Goal: Task Accomplishment & Management: Manage account settings

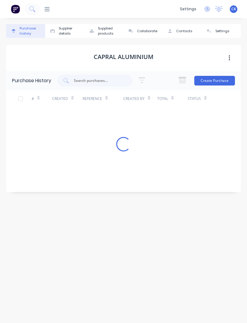
click at [105, 78] on input "text" at bounding box center [98, 81] width 50 height 6
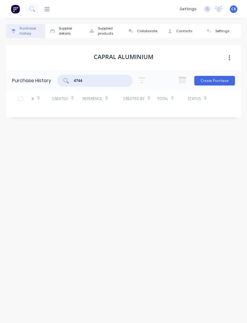
type input "4744"
click at [48, 10] on icon at bounding box center [47, 9] width 5 height 6
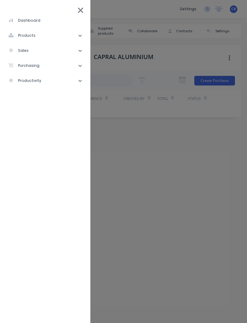
click at [56, 64] on li "purchasing" at bounding box center [45, 65] width 81 height 15
click at [70, 80] on li "Purchase Orders" at bounding box center [48, 80] width 76 height 15
click at [61, 81] on li "Purchase Orders" at bounding box center [48, 80] width 76 height 15
click at [52, 81] on div "Purchase Orders" at bounding box center [34, 80] width 42 height 5
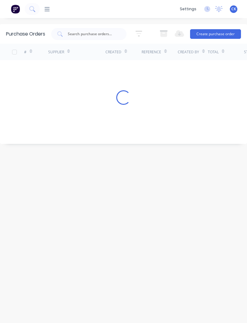
click at [91, 37] on input "text" at bounding box center [92, 34] width 50 height 6
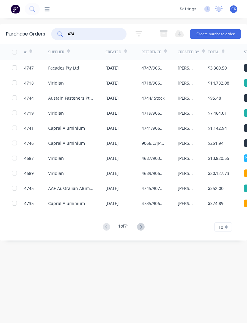
type input "4744"
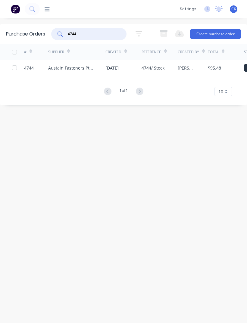
click at [69, 69] on div "Austain Fasteners Pty Ltd" at bounding box center [70, 68] width 45 height 6
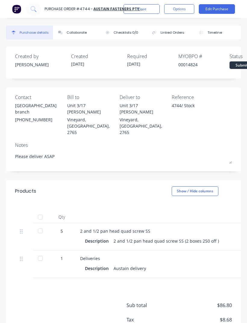
click at [40, 225] on div at bounding box center [40, 231] width 12 height 12
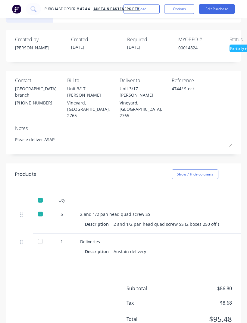
scroll to position [17, 0]
click at [39, 236] on div at bounding box center [40, 242] width 12 height 12
type textarea "x"
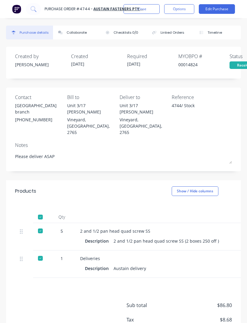
click at [82, 32] on div "Collaborate" at bounding box center [76, 32] width 20 height 5
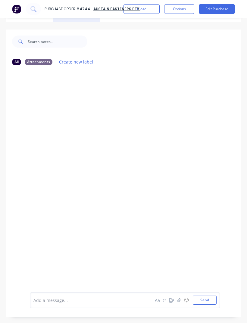
scroll to position [17, 0]
click at [178, 302] on icon "button" at bounding box center [179, 300] width 4 height 4
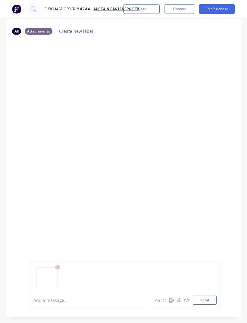
scroll to position [48, 0]
click at [205, 304] on button "Send" at bounding box center [205, 299] width 24 height 9
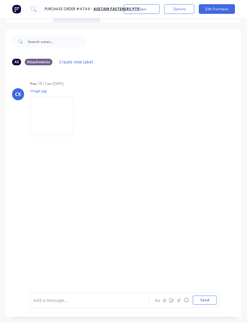
click at [178, 304] on button "button" at bounding box center [178, 299] width 7 height 7
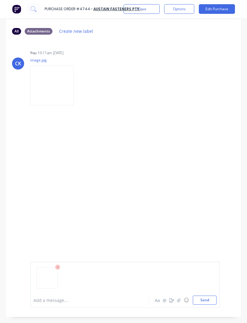
scroll to position [48, 0]
click at [207, 304] on button "Send" at bounding box center [205, 299] width 24 height 9
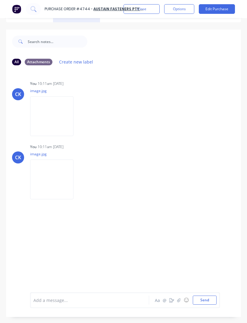
click at [153, 10] on button "Close" at bounding box center [141, 9] width 36 height 10
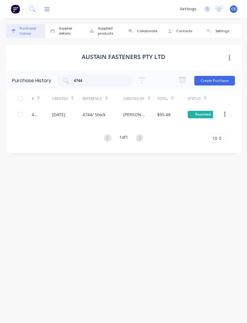
click at [17, 9] on img at bounding box center [15, 9] width 9 height 9
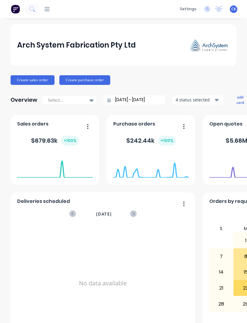
click at [49, 9] on icon at bounding box center [47, 9] width 5 height 4
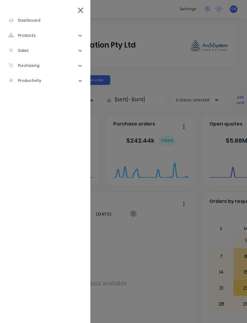
click at [19, 71] on li "purchasing" at bounding box center [45, 65] width 81 height 15
click at [29, 83] on div "Purchase Orders" at bounding box center [34, 80] width 42 height 5
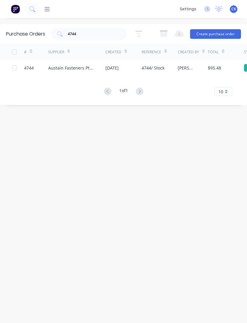
click at [80, 37] on input "4744" at bounding box center [92, 34] width 50 height 6
type input "4"
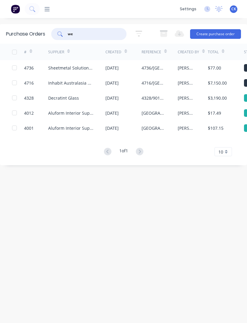
type input "w"
type input "9074"
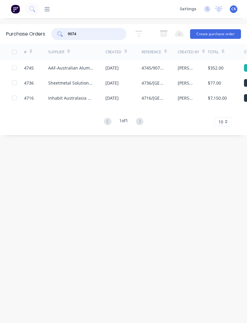
click at [184, 66] on div "[PERSON_NAME]" at bounding box center [186, 68] width 18 height 6
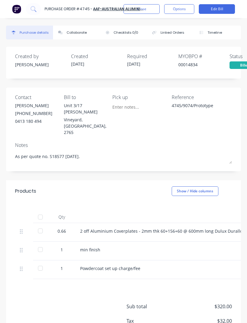
click at [156, 7] on button "Close" at bounding box center [141, 9] width 36 height 10
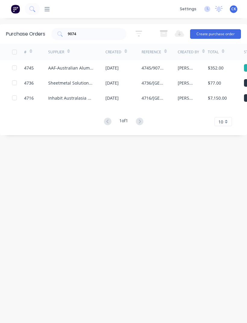
click at [222, 94] on div "$7,150.00" at bounding box center [226, 97] width 36 height 15
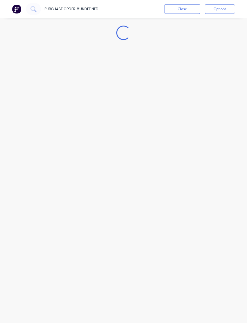
type textarea "x"
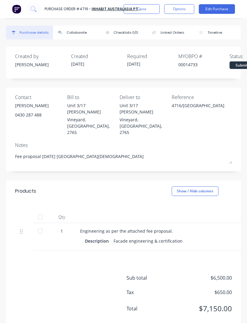
click at [156, 11] on button "Close" at bounding box center [141, 9] width 36 height 10
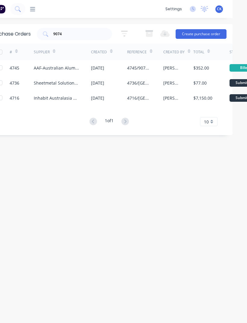
scroll to position [0, 14]
